Goal: Task Accomplishment & Management: Use online tool/utility

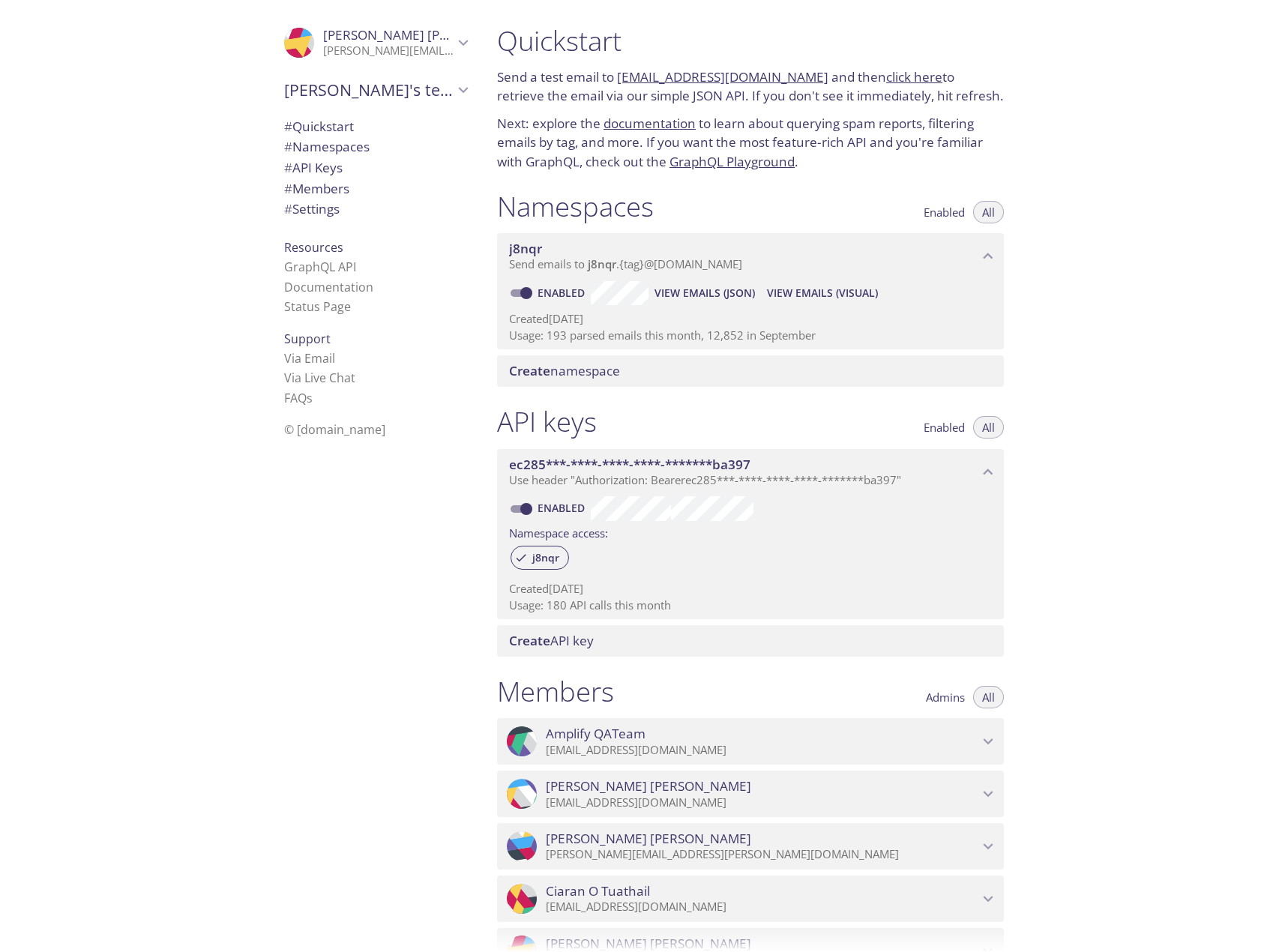
click at [699, 752] on p "[EMAIL_ADDRESS][DOMAIN_NAME]" at bounding box center [762, 750] width 433 height 15
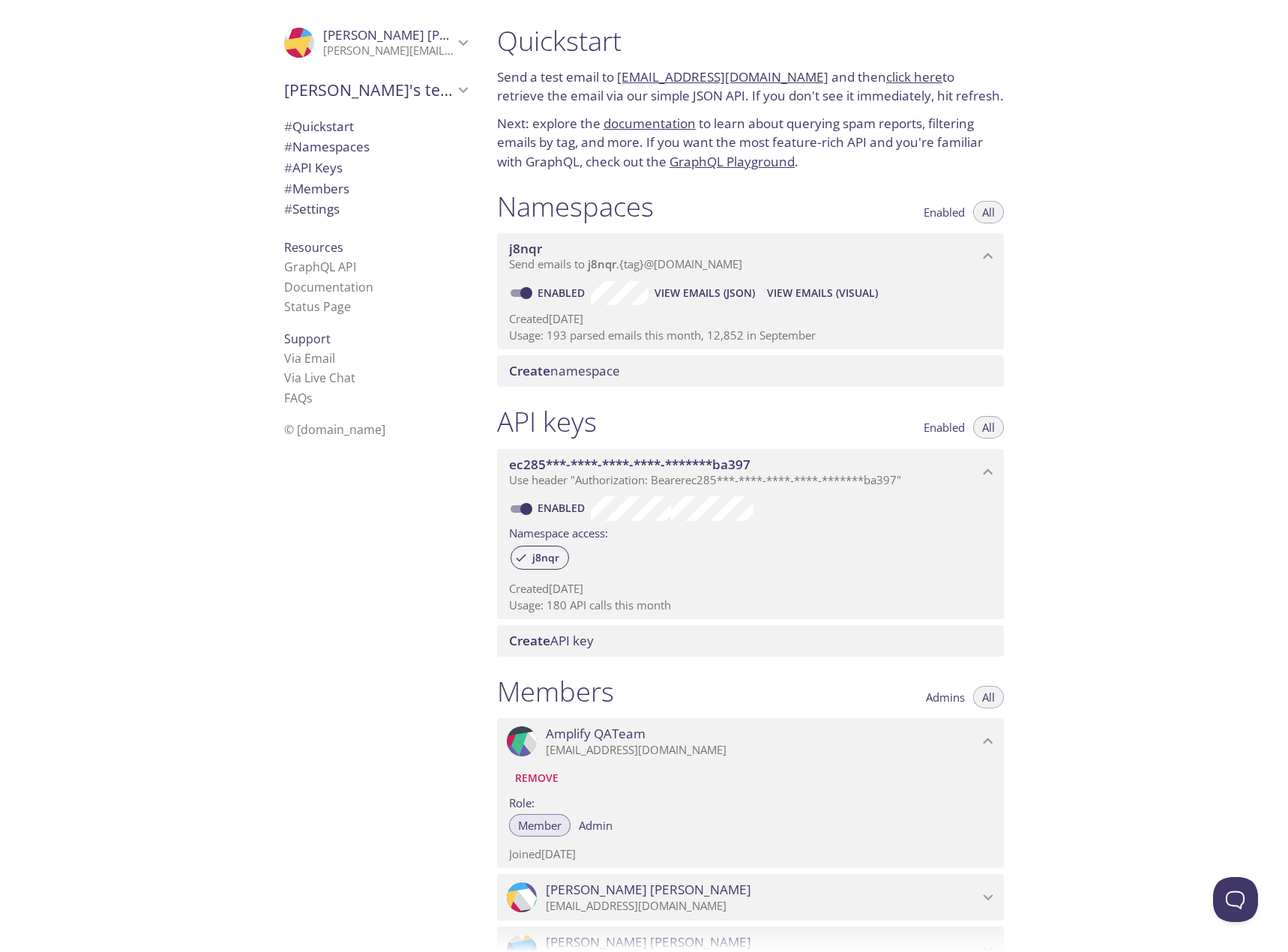
click at [894, 77] on link "click here" at bounding box center [914, 77] width 56 height 17
click at [1174, 199] on div "Quickstart Send a test email to [EMAIL_ADDRESS][DOMAIN_NAME] and then click her…" at bounding box center [887, 476] width 803 height 952
click at [1168, 59] on div "Quickstart Send a test email to [EMAIL_ADDRESS][DOMAIN_NAME] and then click her…" at bounding box center [887, 476] width 803 height 952
click at [1257, 118] on div "Quickstart Send a test email to [EMAIL_ADDRESS][DOMAIN_NAME] and then click her…" at bounding box center [887, 476] width 803 height 952
click at [886, 80] on link "click here" at bounding box center [914, 77] width 56 height 17
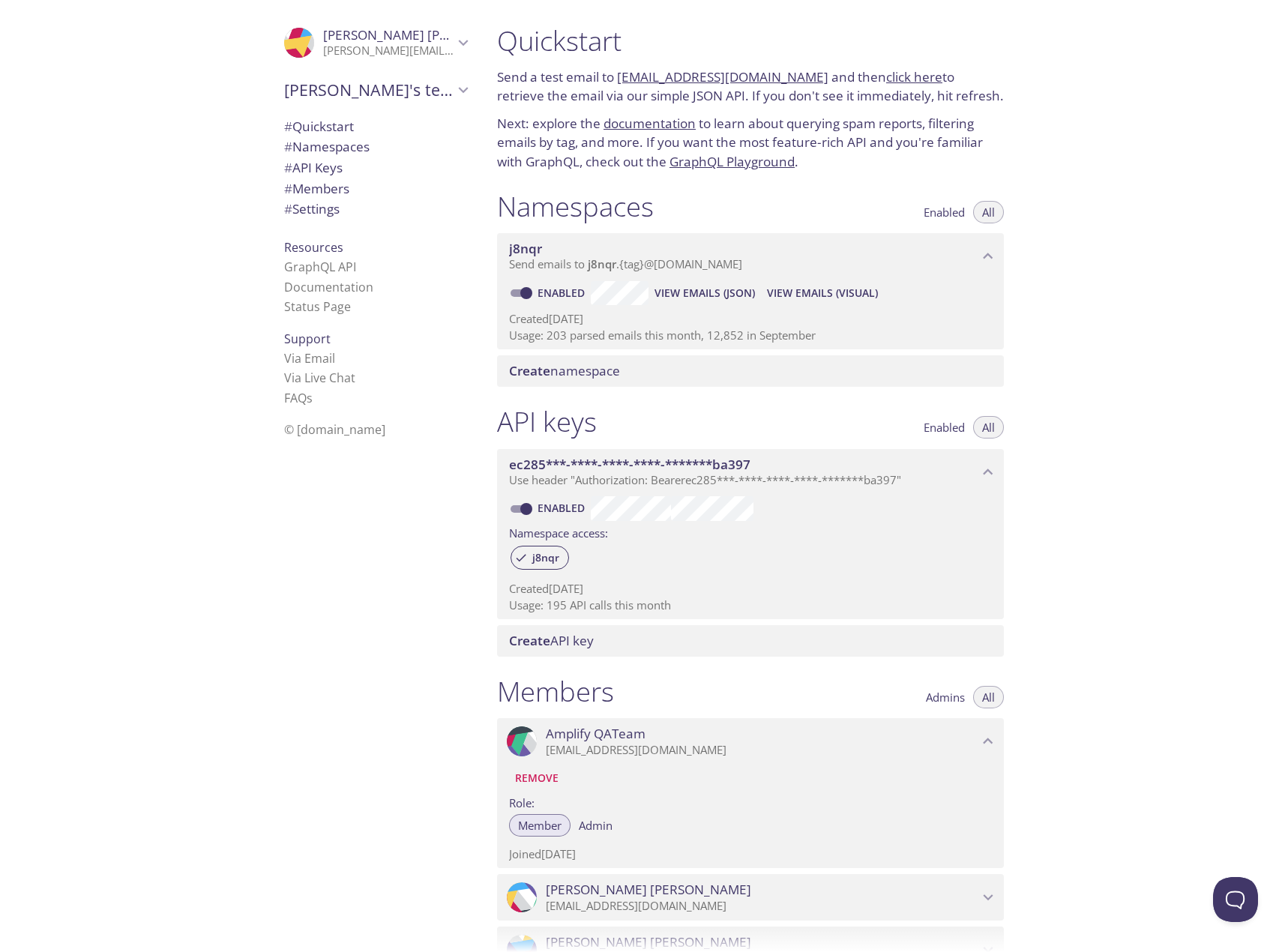
click at [886, 83] on link "click here" at bounding box center [914, 77] width 56 height 17
click at [886, 74] on link "click here" at bounding box center [914, 77] width 56 height 17
